Goal: Task Accomplishment & Management: Manage account settings

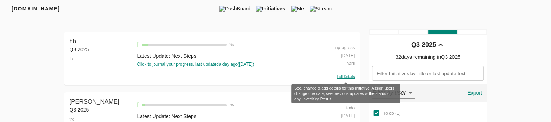
click at [346, 77] on span "Full Details" at bounding box center [346, 77] width 18 height 4
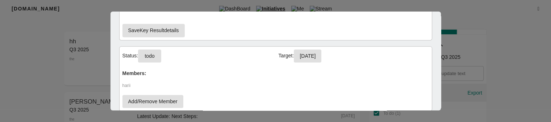
scroll to position [363, 0]
click at [151, 54] on span "todo" at bounding box center [150, 56] width 12 height 9
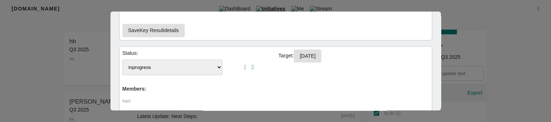
click at [158, 64] on select "status tesssss status testing testing inprogress" at bounding box center [172, 68] width 100 height 16
click at [122, 60] on select "status tesssss status testing testing inprogress" at bounding box center [172, 68] width 100 height 16
click at [168, 67] on select "status tesssss status testing testing inprogress" at bounding box center [172, 68] width 100 height 16
click at [122, 60] on select "status tesssss status testing testing inprogress" at bounding box center [172, 68] width 100 height 16
select select "inprogress"
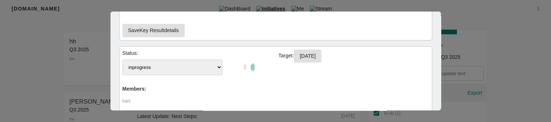
click at [251, 68] on icon "button" at bounding box center [252, 67] width 3 height 7
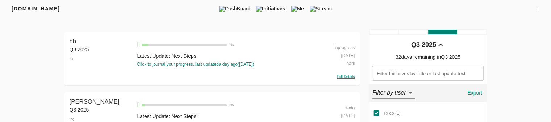
click at [346, 79] on div "Full Details" at bounding box center [333, 76] width 43 height 7
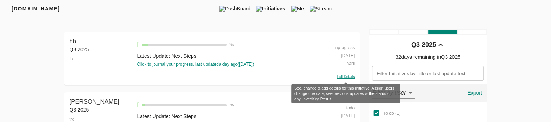
click at [349, 77] on span "Full Details" at bounding box center [346, 77] width 18 height 4
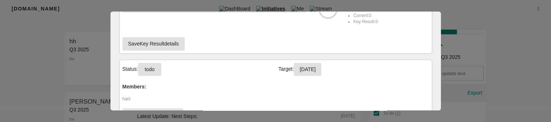
scroll to position [401, 0]
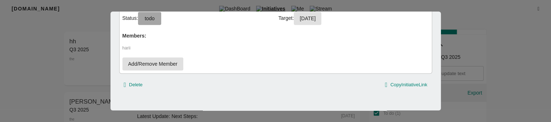
click at [155, 16] on span "todo" at bounding box center [150, 18] width 12 height 9
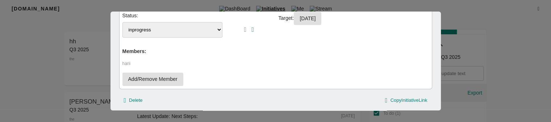
scroll to position [399, 0]
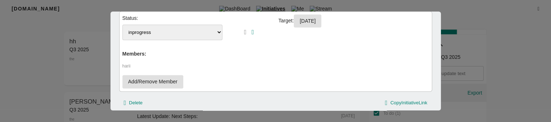
click at [186, 35] on select "status tesssss status testing testing inprogress" at bounding box center [172, 33] width 100 height 16
click at [122, 25] on select "status tesssss status testing testing inprogress" at bounding box center [172, 33] width 100 height 16
select select "inprogress"
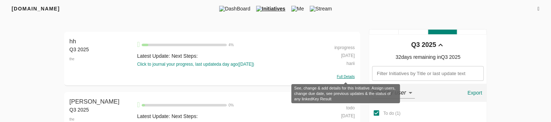
click at [345, 77] on span "Full Details" at bounding box center [346, 77] width 18 height 4
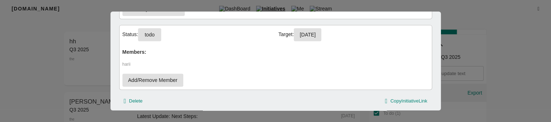
scroll to position [401, 0]
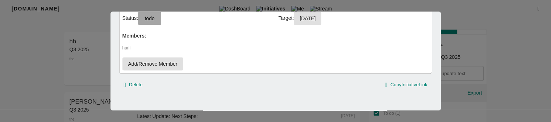
click at [153, 22] on button "todo" at bounding box center [149, 18] width 23 height 13
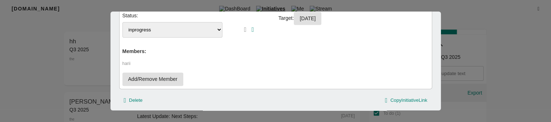
scroll to position [399, 0]
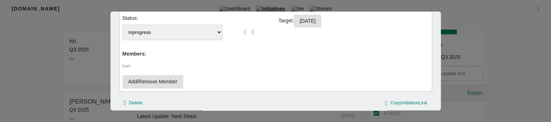
click at [204, 29] on select "status tesssss status testing testing inprogress" at bounding box center [172, 33] width 100 height 16
click at [167, 31] on select "status tesssss status testing testing inprogress" at bounding box center [172, 33] width 100 height 16
click at [122, 25] on select "status tesssss status testing testing inprogress" at bounding box center [172, 33] width 100 height 16
select select "inprogress"
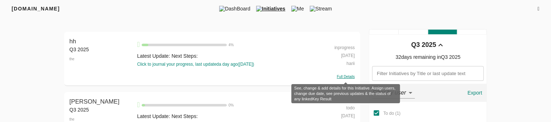
click at [345, 77] on span "Full Details" at bounding box center [346, 77] width 18 height 4
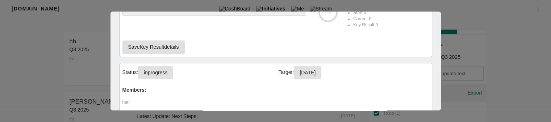
scroll to position [384, 0]
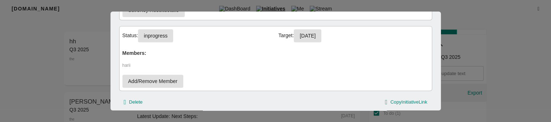
click at [88, 75] on div at bounding box center [275, 61] width 551 height 122
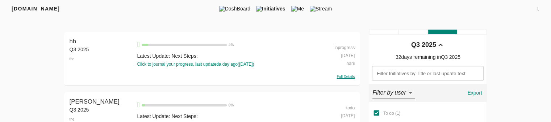
click at [88, 75] on div "hh Q3 2025 the" at bounding box center [101, 58] width 64 height 43
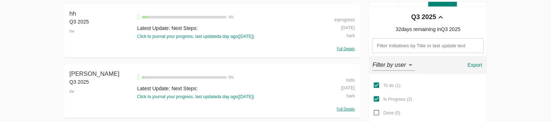
scroll to position [22, 0]
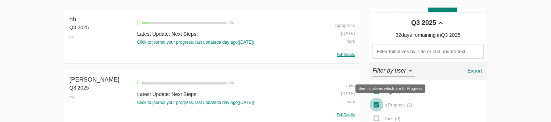
click at [374, 103] on input "In Progress ( 2 )" at bounding box center [376, 105] width 14 height 14
checkbox input "false"
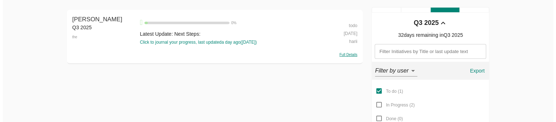
scroll to position [0, 0]
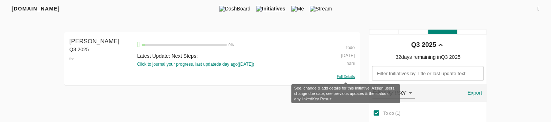
click at [342, 76] on span "Full Details" at bounding box center [346, 77] width 18 height 4
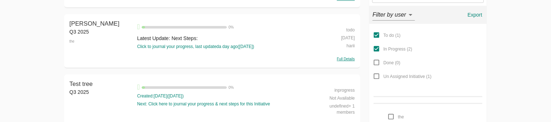
scroll to position [96, 0]
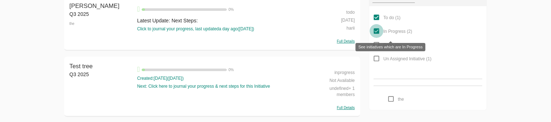
click at [376, 31] on input "In Progress ( 2 )" at bounding box center [376, 31] width 14 height 14
checkbox input "false"
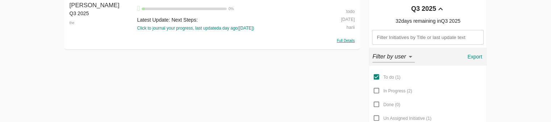
scroll to position [0, 0]
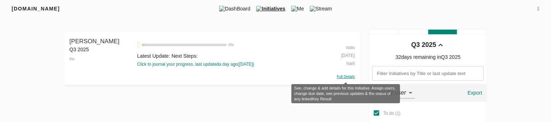
click at [345, 77] on span "Full Details" at bounding box center [346, 77] width 18 height 4
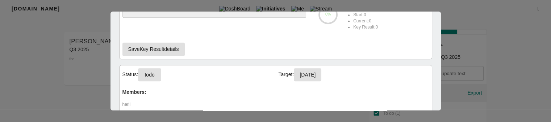
scroll to position [346, 0]
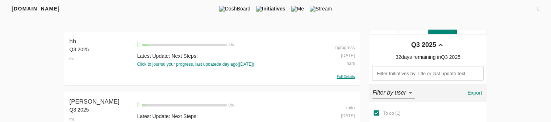
scroll to position [96, 0]
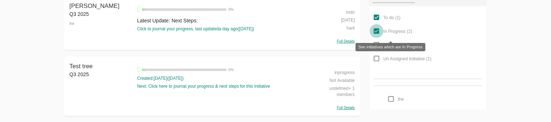
click at [378, 29] on input "In Progress ( 2 )" at bounding box center [376, 31] width 14 height 14
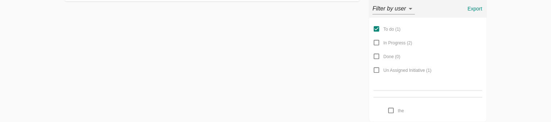
scroll to position [36, 0]
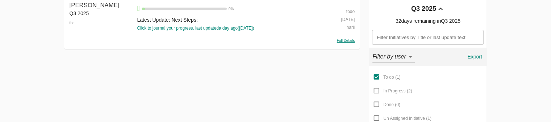
click at [345, 43] on div "Full Details" at bounding box center [333, 40] width 43 height 7
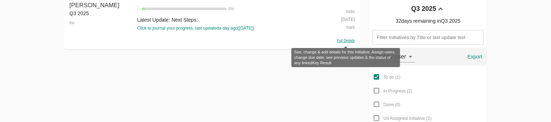
click at [347, 42] on span "Full Details" at bounding box center [346, 41] width 18 height 4
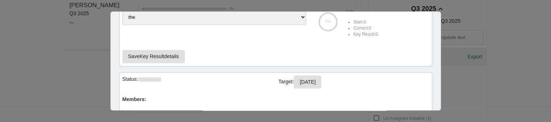
scroll to position [337, 0]
click at [8, 66] on div at bounding box center [275, 61] width 551 height 122
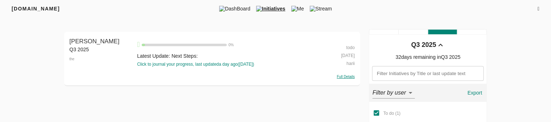
scroll to position [47, 0]
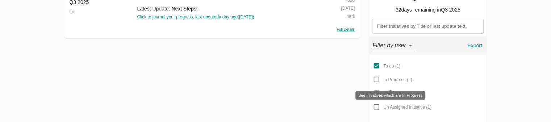
click at [377, 79] on input "In Progress ( 2 )" at bounding box center [376, 80] width 14 height 14
checkbox input "true"
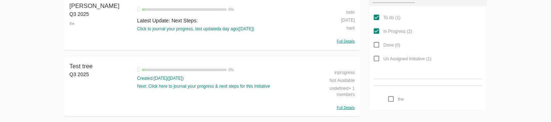
scroll to position [0, 0]
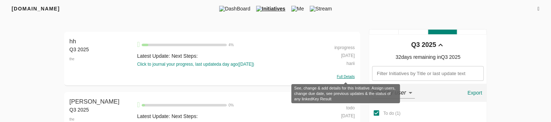
click at [340, 77] on span "Full Details" at bounding box center [346, 77] width 18 height 4
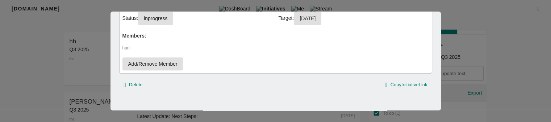
scroll to position [367, 0]
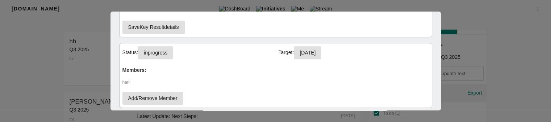
click at [473, 92] on div at bounding box center [275, 61] width 551 height 122
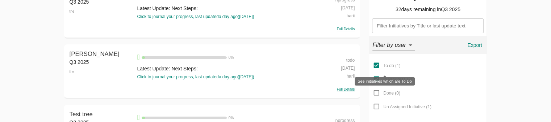
scroll to position [96, 0]
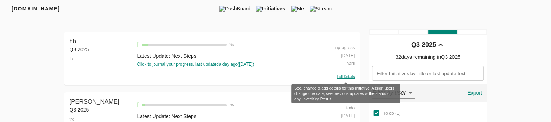
click at [343, 76] on span "Full Details" at bounding box center [346, 77] width 18 height 4
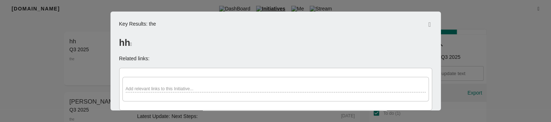
scroll to position [356, 0]
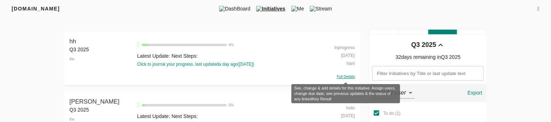
click at [345, 75] on span "Full Details" at bounding box center [346, 77] width 18 height 4
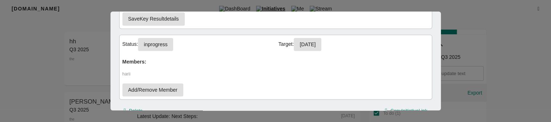
scroll to position [375, 0]
click at [163, 45] on span "inprogress" at bounding box center [156, 45] width 24 height 9
select select "inprogress"
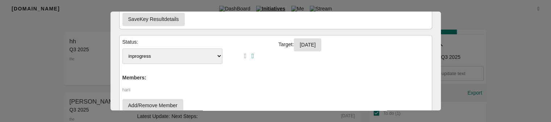
click at [175, 56] on select "status tesssss status testing Toasas Do inprogress" at bounding box center [172, 57] width 100 height 16
click at [277, 76] on div "Status: status tesssss status testing Toasas Do inprogress Target: 30-09-2025 M…" at bounding box center [275, 75] width 313 height 81
click at [389, 72] on div "Status: status tesssss status testing Toasas Do inprogress Target: 30-09-2025 M…" at bounding box center [275, 75] width 313 height 81
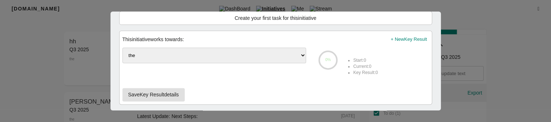
scroll to position [288, 0]
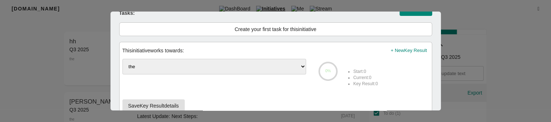
click at [300, 66] on select "Select the Key Result this Initiative contributes too the" at bounding box center [214, 67] width 184 height 16
click at [472, 68] on div at bounding box center [275, 61] width 551 height 122
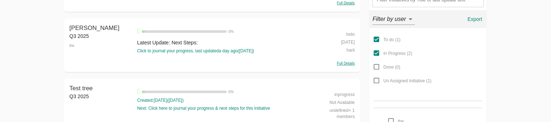
scroll to position [74, 0]
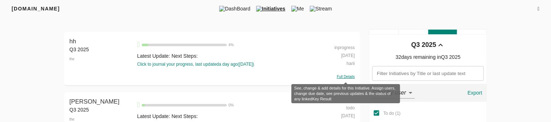
click at [351, 76] on span "Full Details" at bounding box center [346, 77] width 18 height 4
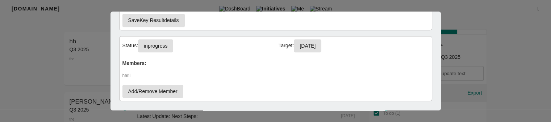
scroll to position [369, 0]
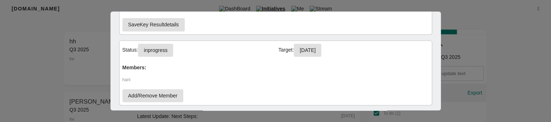
click at [502, 34] on div at bounding box center [275, 61] width 551 height 122
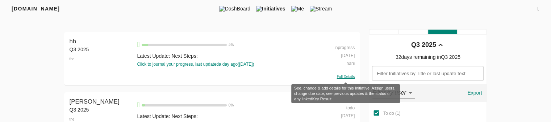
click at [348, 76] on span "Full Details" at bounding box center [346, 77] width 18 height 4
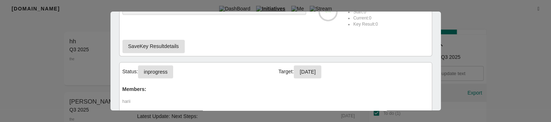
scroll to position [347, 0]
click at [166, 71] on span "inprogress" at bounding box center [156, 72] width 24 height 9
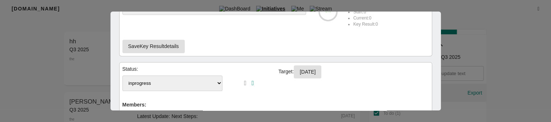
click at [180, 80] on select "status tesssss status testing Toasas Do inprogress" at bounding box center [172, 84] width 100 height 16
click at [122, 76] on select "status tesssss status testing Toasas Do inprogress" at bounding box center [172, 84] width 100 height 16
select select "inprogress"
click at [174, 76] on select "status tesssss status testing Toasas Do inprogress" at bounding box center [172, 84] width 100 height 16
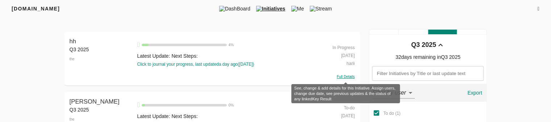
click at [344, 79] on span "Full Details" at bounding box center [346, 77] width 18 height 4
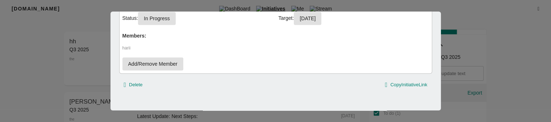
scroll to position [346, 0]
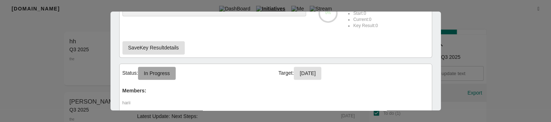
click at [160, 76] on span "In Progress" at bounding box center [157, 73] width 26 height 9
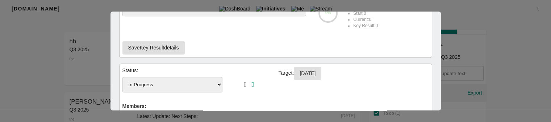
click at [212, 80] on select "To-do In Progress Done" at bounding box center [172, 85] width 100 height 16
click at [122, 77] on select "To-do In Progress Done" at bounding box center [172, 85] width 100 height 16
click at [152, 86] on select "To-do In Progress Done" at bounding box center [172, 85] width 100 height 16
select select "inprogress"
click at [122, 77] on select "To-do In Progress Done" at bounding box center [172, 85] width 100 height 16
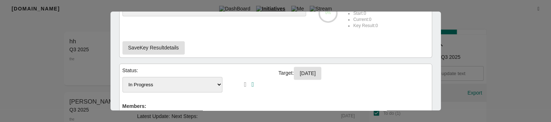
click at [207, 81] on select "To-do In Progress Done" at bounding box center [172, 85] width 100 height 16
